Goal: Information Seeking & Learning: Learn about a topic

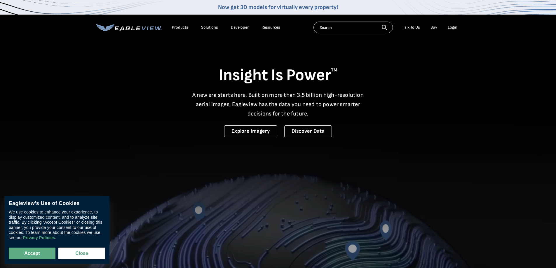
click at [345, 27] on input "text" at bounding box center [352, 28] width 79 height 12
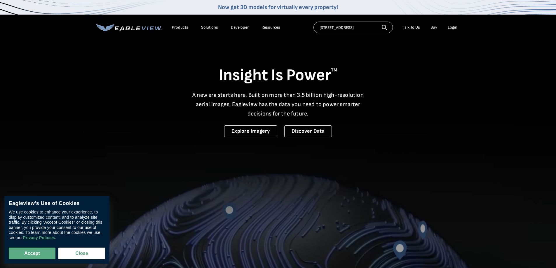
scroll to position [0, 8]
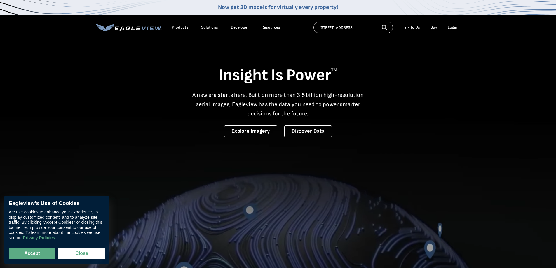
type input "2398 N. Channel Drive, Harsens Island, MI"
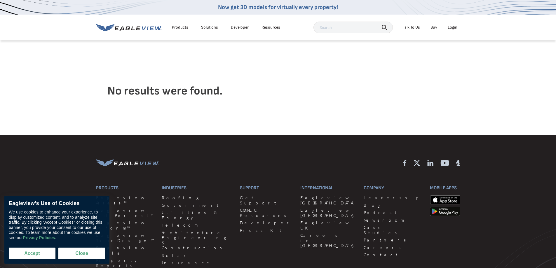
click at [24, 254] on button "Accept" at bounding box center [32, 254] width 47 height 12
checkbox input "true"
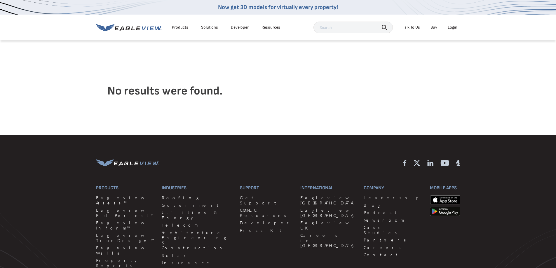
click at [127, 26] on icon at bounding box center [129, 27] width 66 height 7
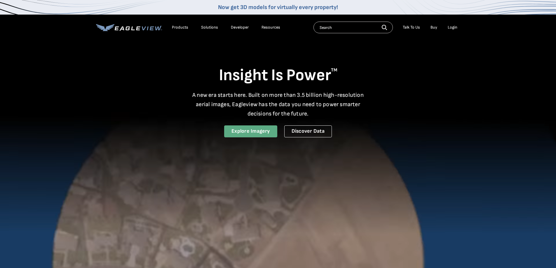
click at [246, 132] on link "Explore Imagery" at bounding box center [250, 131] width 53 height 12
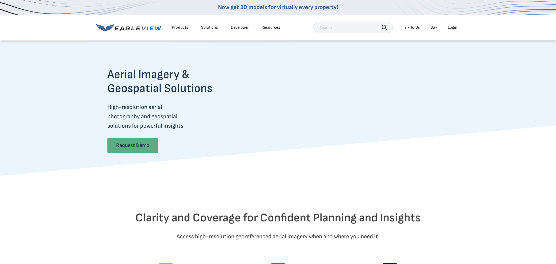
click at [139, 146] on link "Request Demo" at bounding box center [132, 145] width 51 height 15
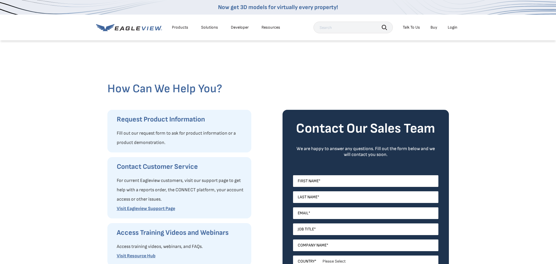
click at [245, 8] on link "Now get 3D models for virtually every property!" at bounding box center [278, 7] width 120 height 7
